Goal: Task Accomplishment & Management: Manage account settings

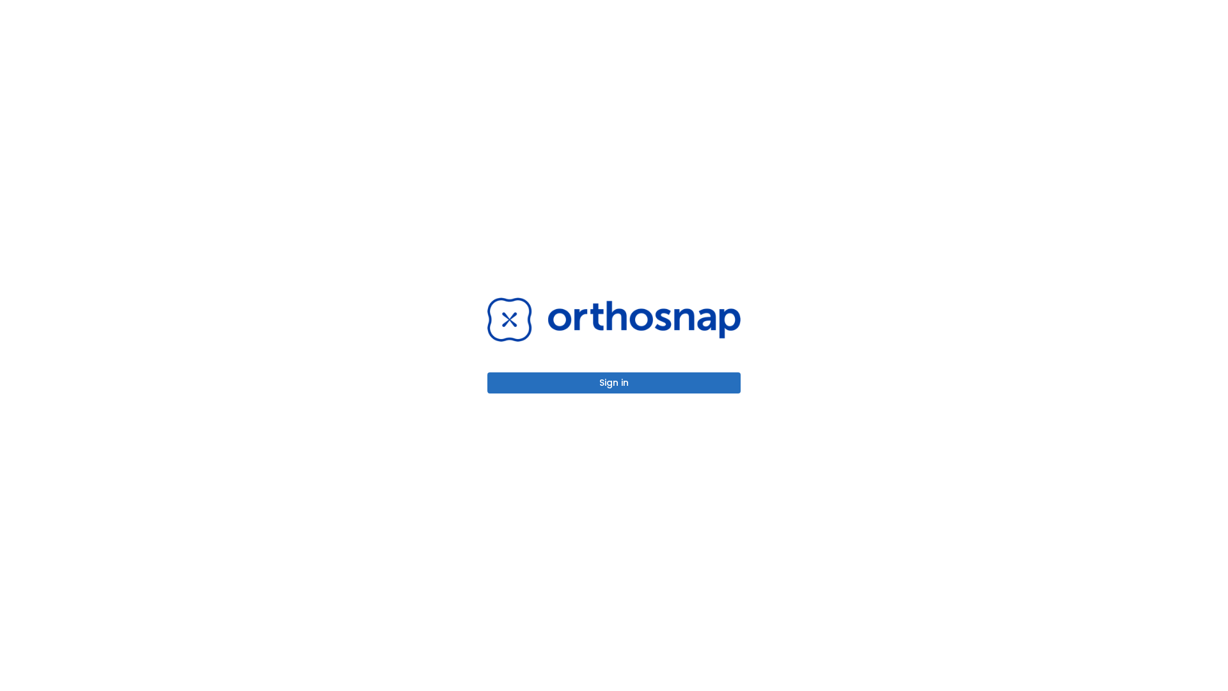
click at [614, 382] on button "Sign in" at bounding box center [613, 382] width 253 height 21
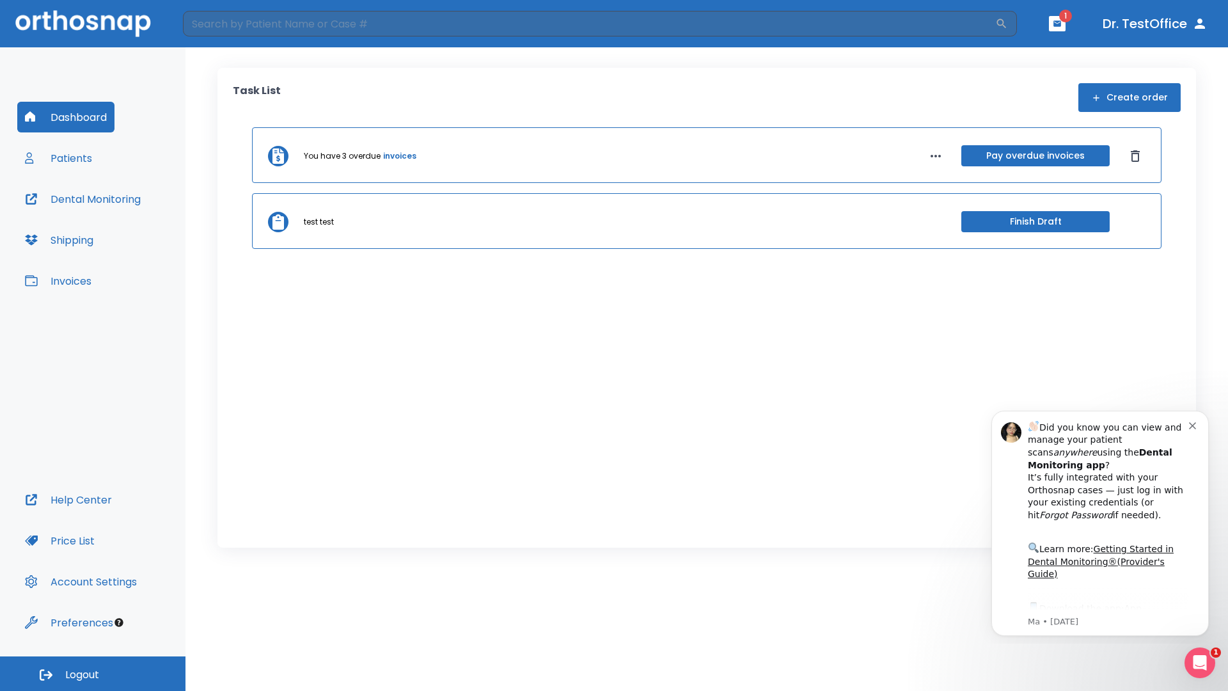
click at [93, 673] on span "Logout" at bounding box center [82, 675] width 34 height 14
